Goal: Task Accomplishment & Management: Use online tool/utility

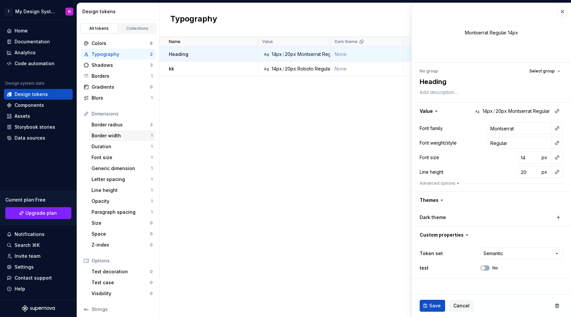
click at [115, 136] on div "Border width" at bounding box center [121, 135] width 59 height 7
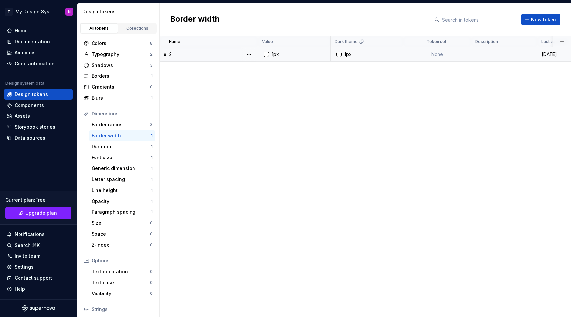
click at [209, 55] on div "2" at bounding box center [213, 54] width 89 height 7
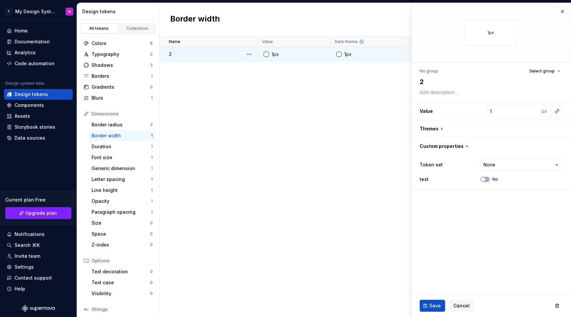
type textarea "*"
